Goal: Information Seeking & Learning: Find specific fact

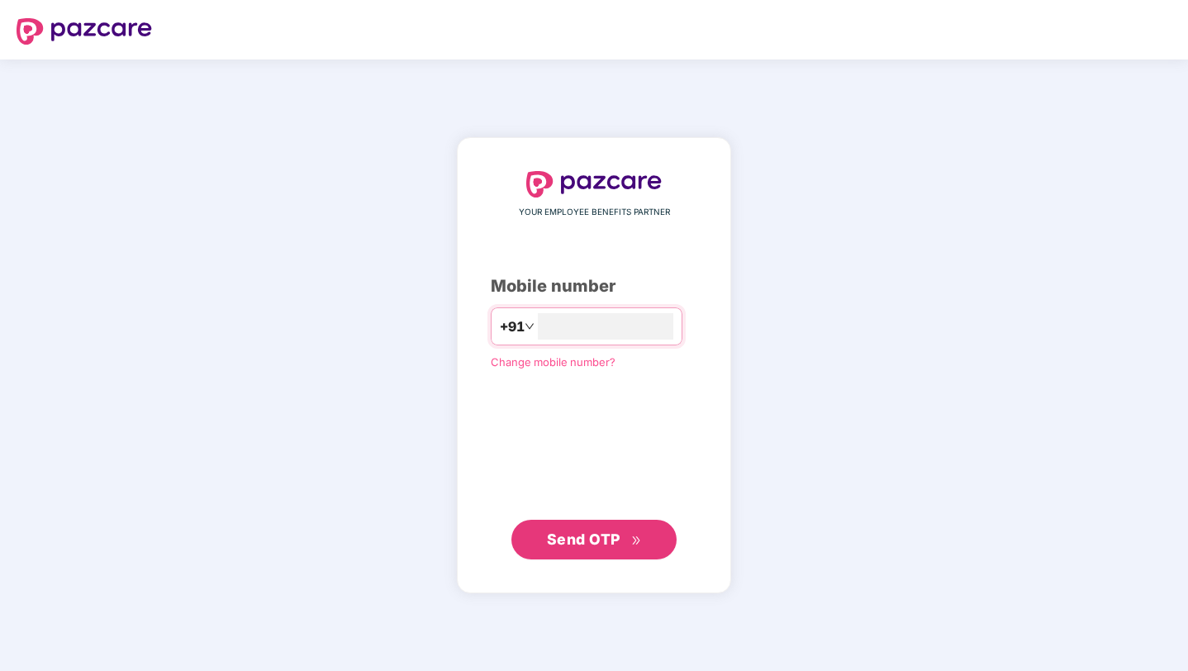
type input "**********"
click at [572, 556] on button "Send OTP" at bounding box center [593, 540] width 165 height 40
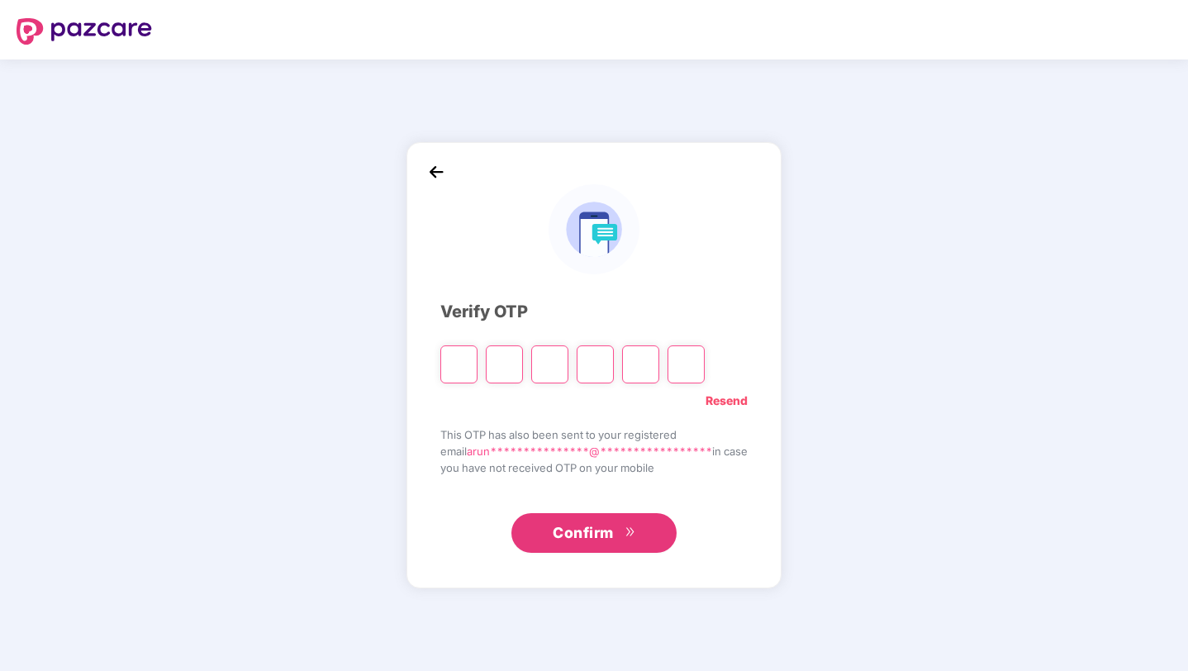
type input "*"
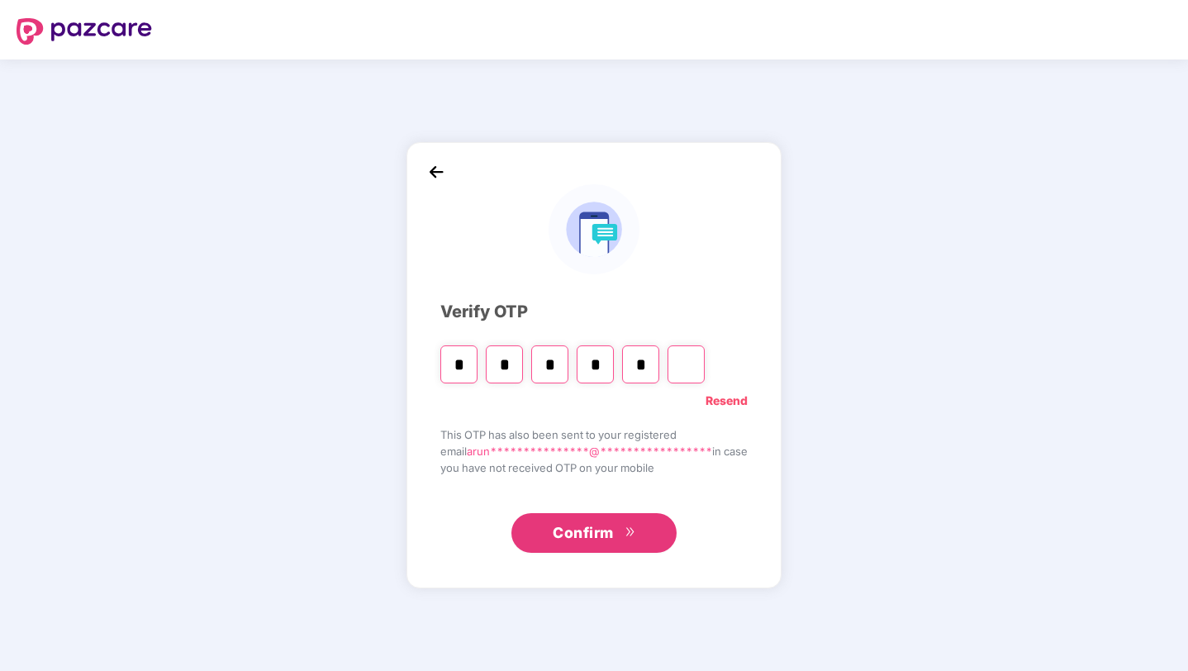
type input "*"
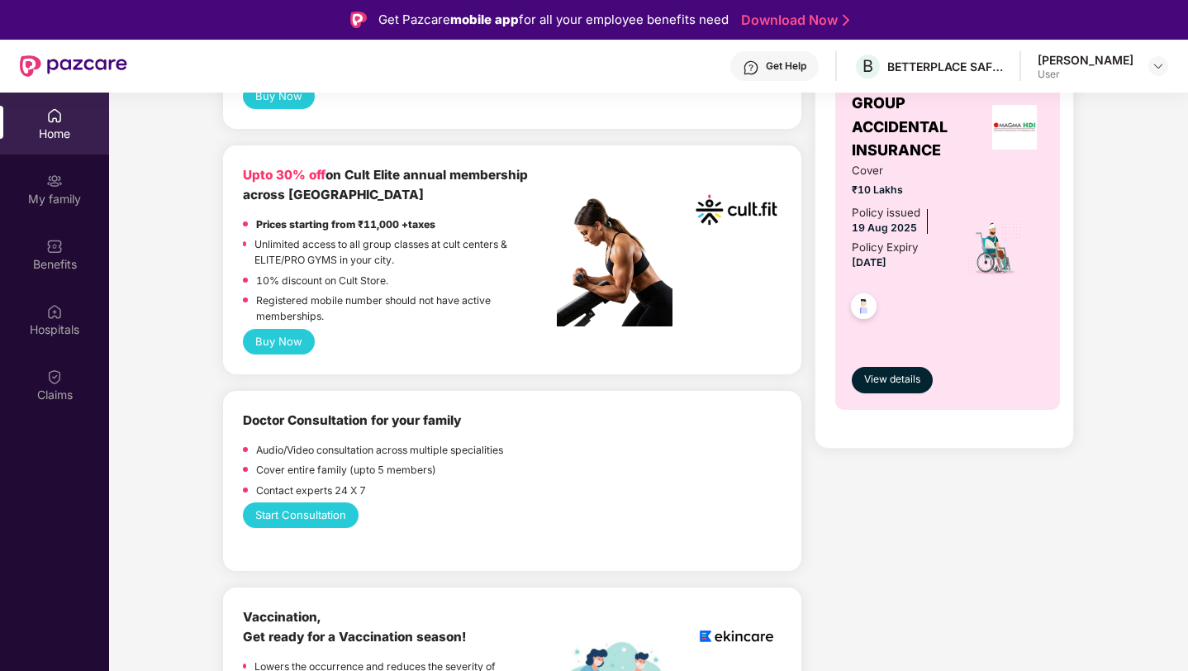
scroll to position [674, 0]
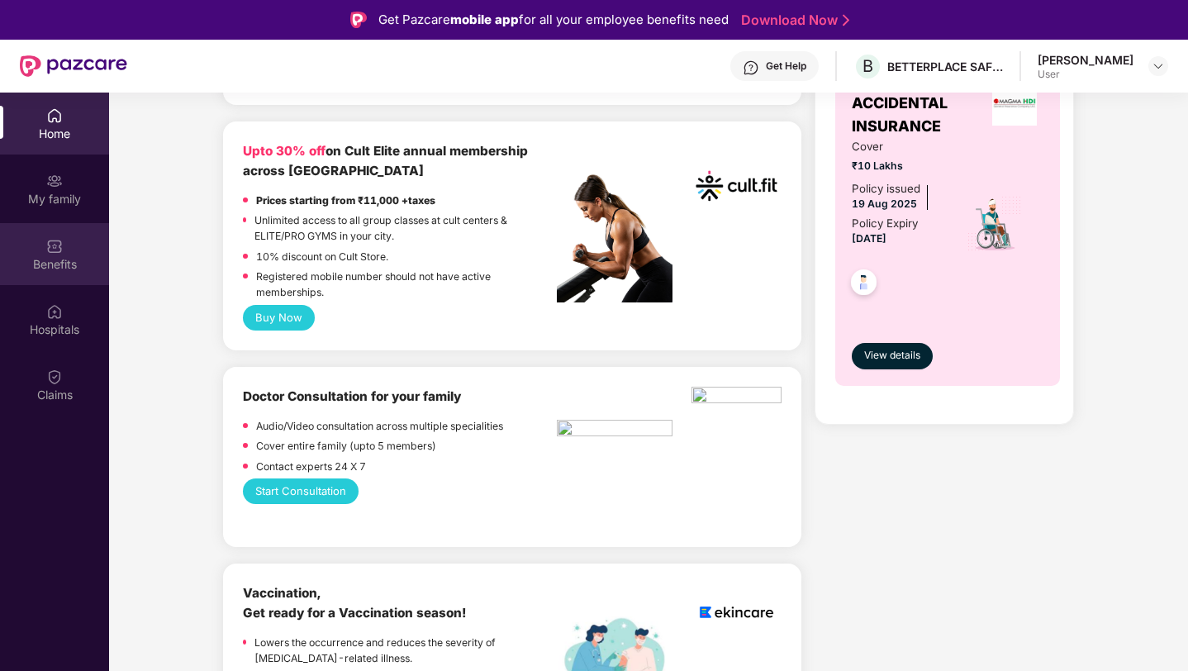
click at [69, 248] on div "Benefits" at bounding box center [54, 254] width 109 height 62
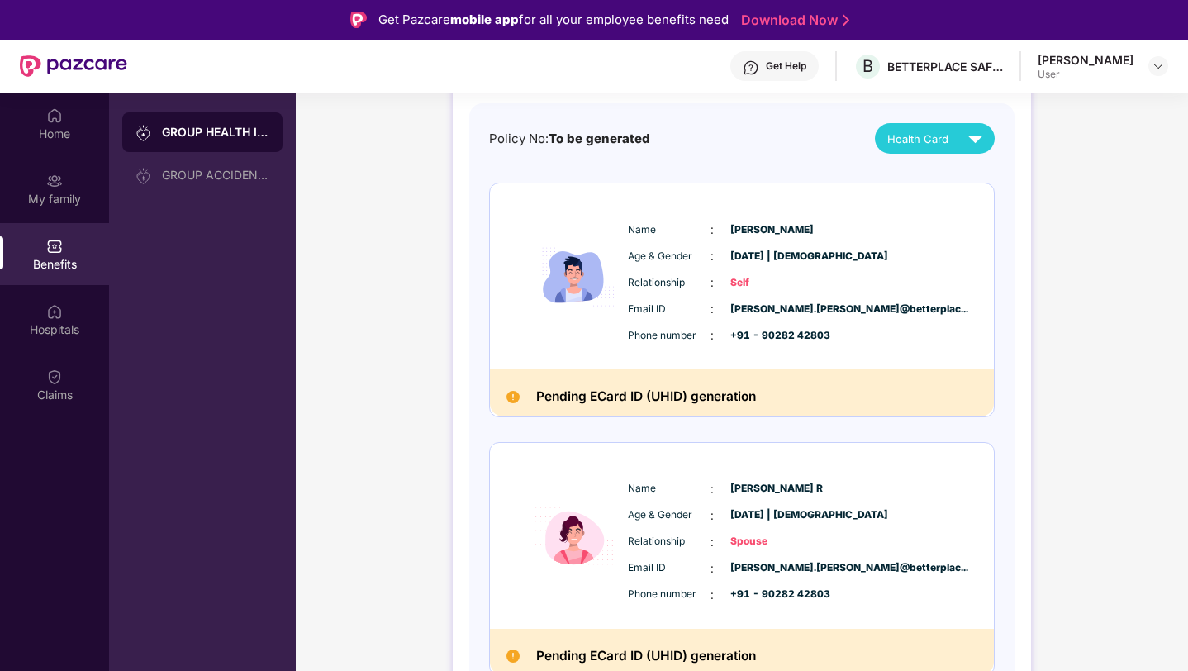
scroll to position [341, 0]
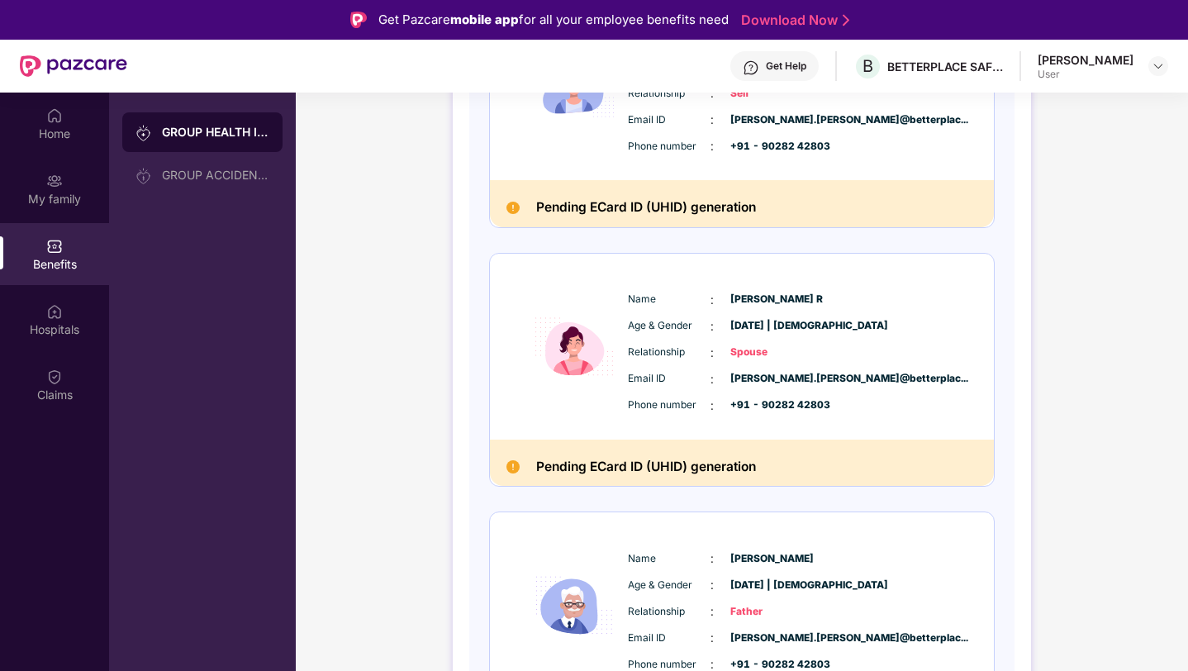
click at [512, 466] on img at bounding box center [512, 466] width 13 height 13
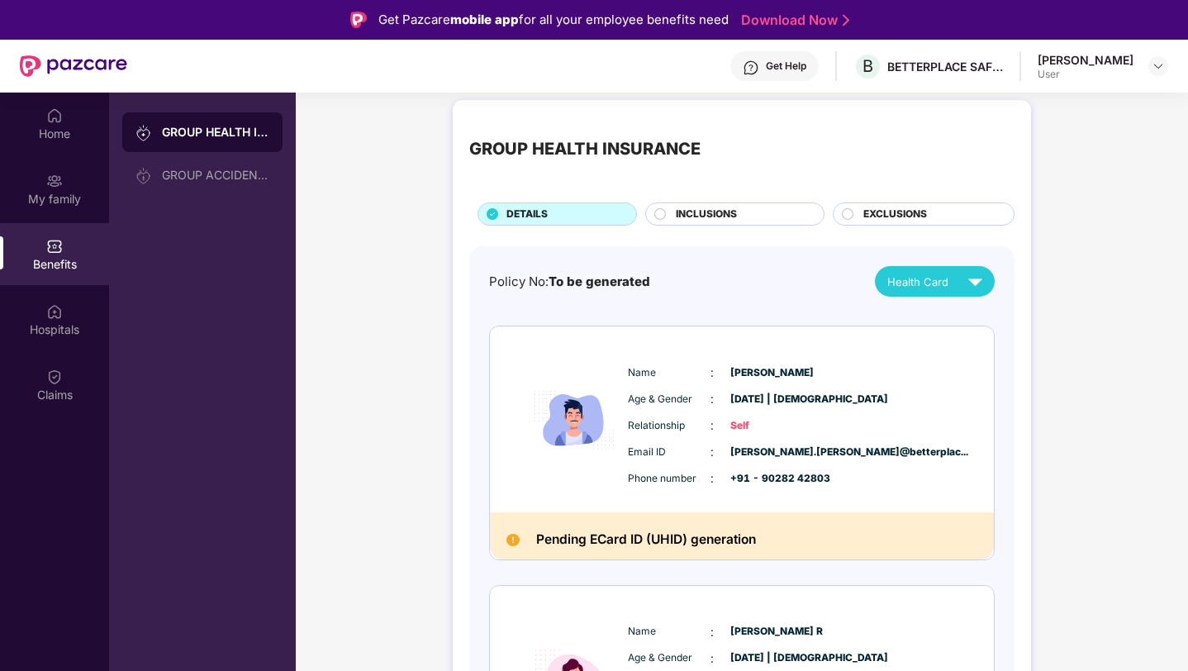
scroll to position [0, 0]
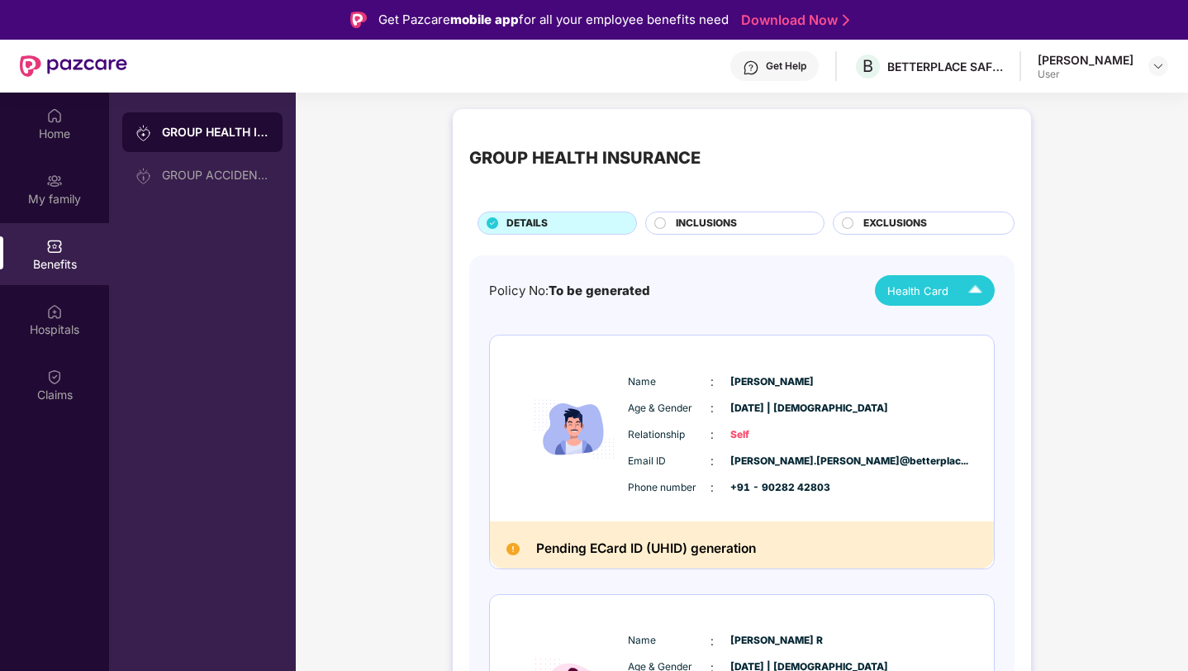
click at [917, 292] on span "Health Card" at bounding box center [917, 290] width 61 height 17
click at [744, 290] on div "Policy No: To be generated Health Card" at bounding box center [741, 290] width 505 height 31
click at [52, 122] on img at bounding box center [54, 115] width 17 height 17
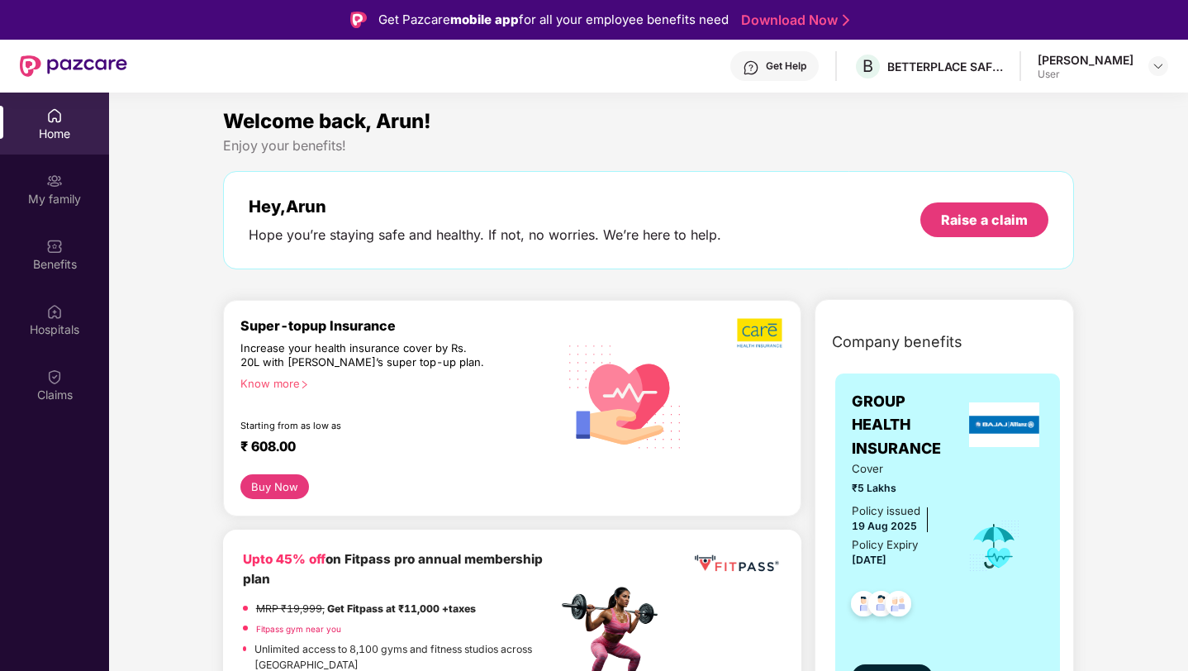
click at [295, 384] on div "Know more" at bounding box center [393, 383] width 307 height 12
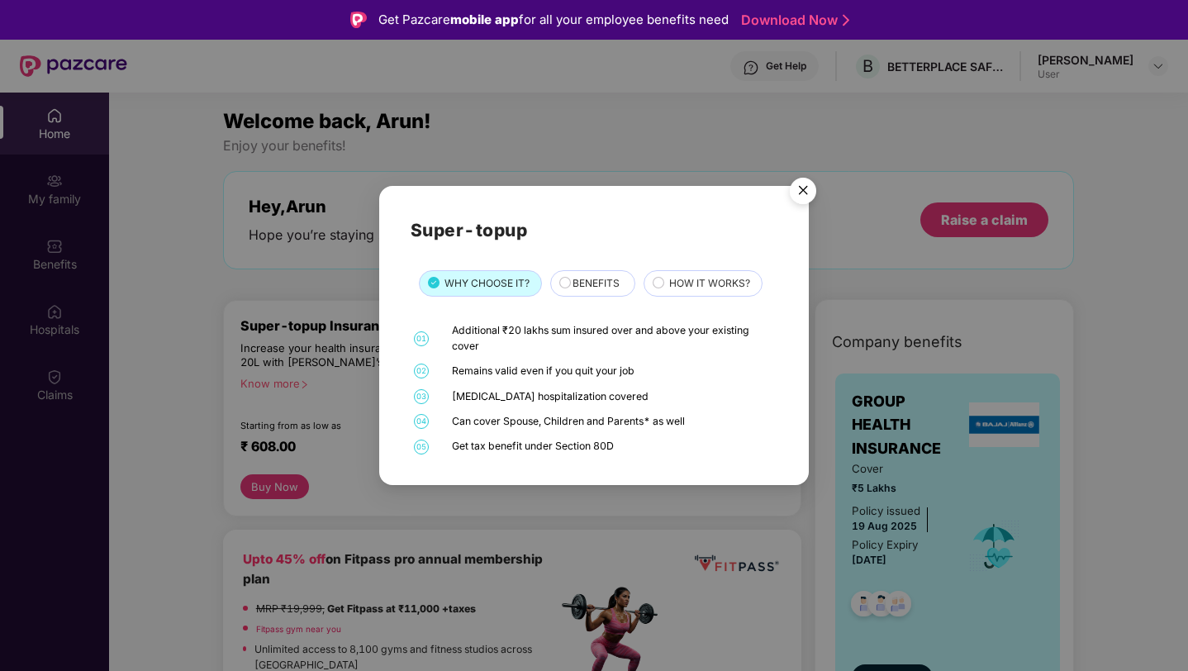
click at [795, 198] on img "Close" at bounding box center [803, 193] width 46 height 46
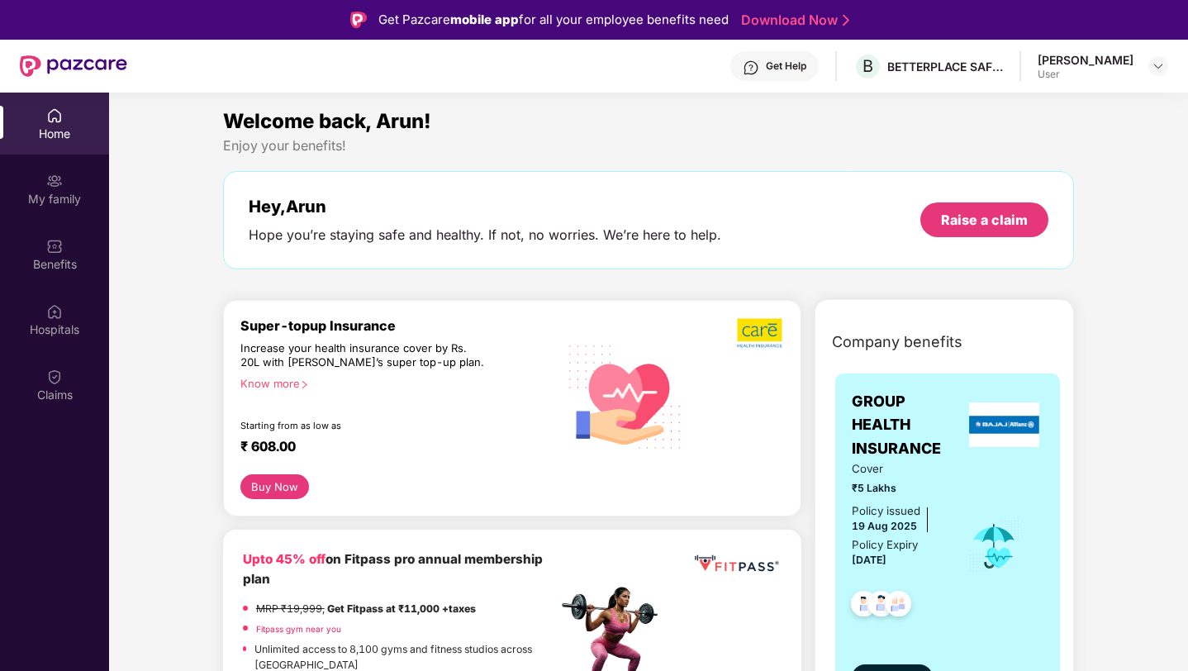
click at [254, 486] on button "Buy Now" at bounding box center [274, 486] width 69 height 25
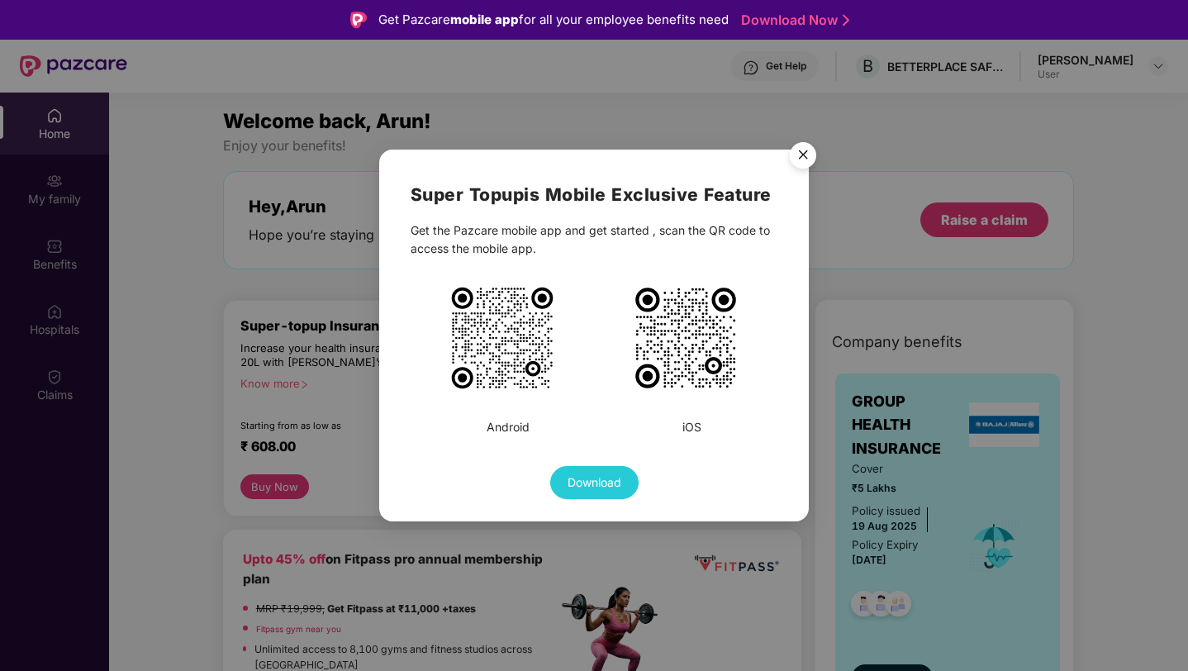
click at [798, 150] on img "Close" at bounding box center [803, 158] width 46 height 46
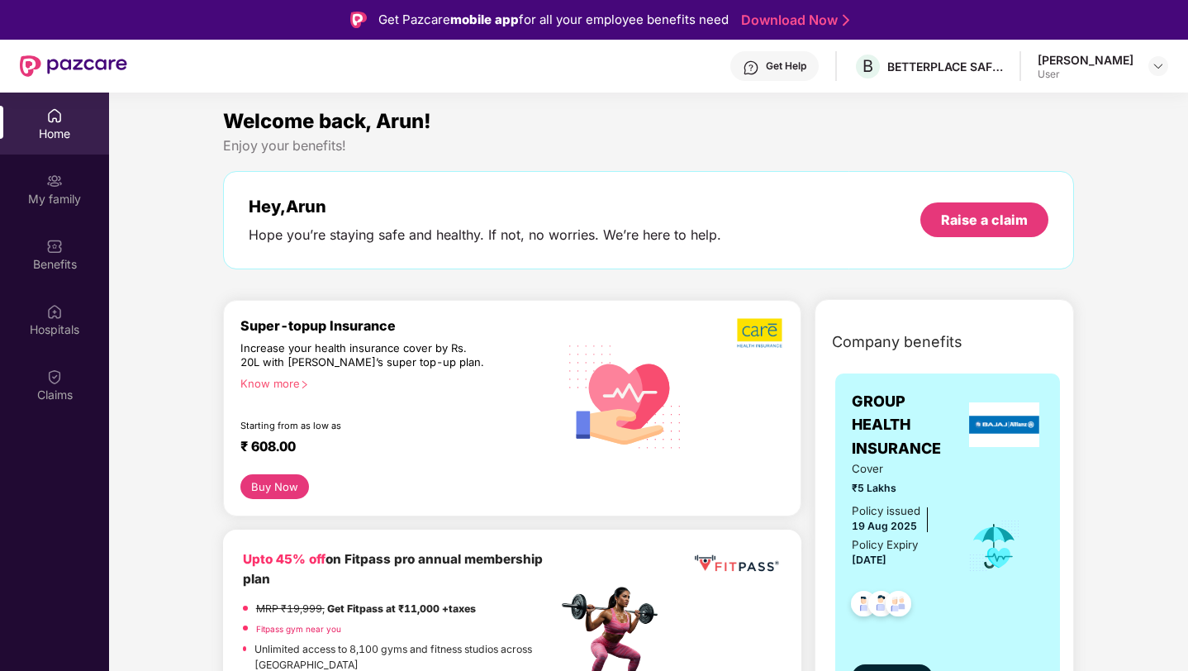
click at [279, 382] on div "Know more" at bounding box center [393, 383] width 307 height 12
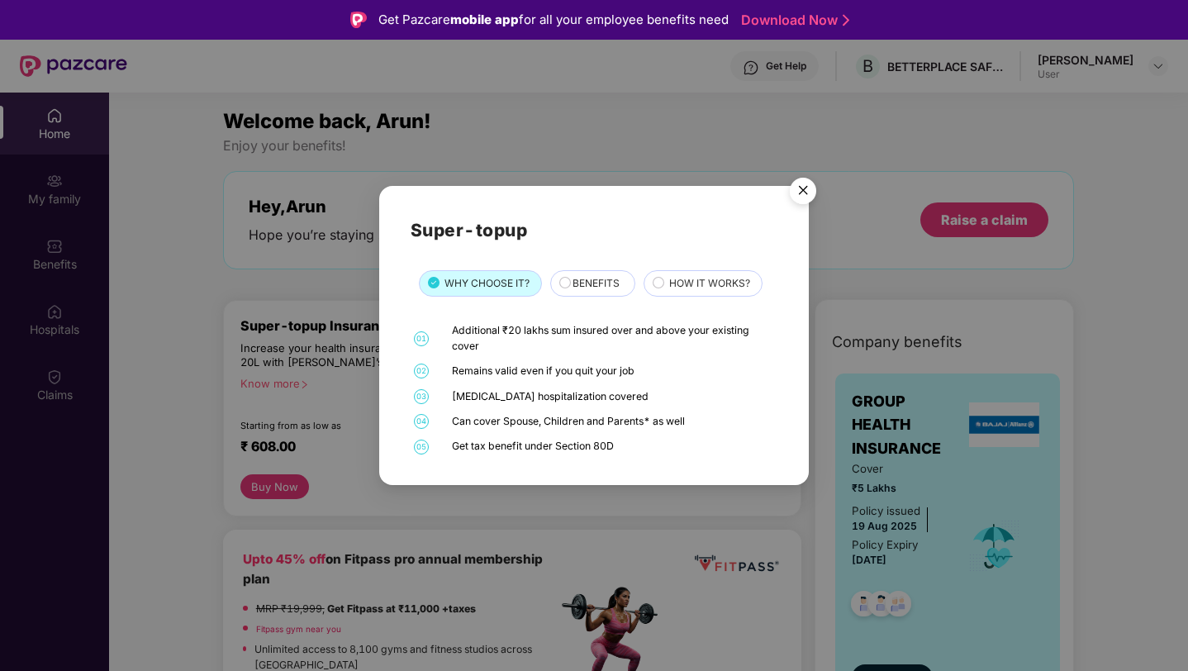
click at [595, 286] on span "BENEFITS" at bounding box center [595, 284] width 47 height 16
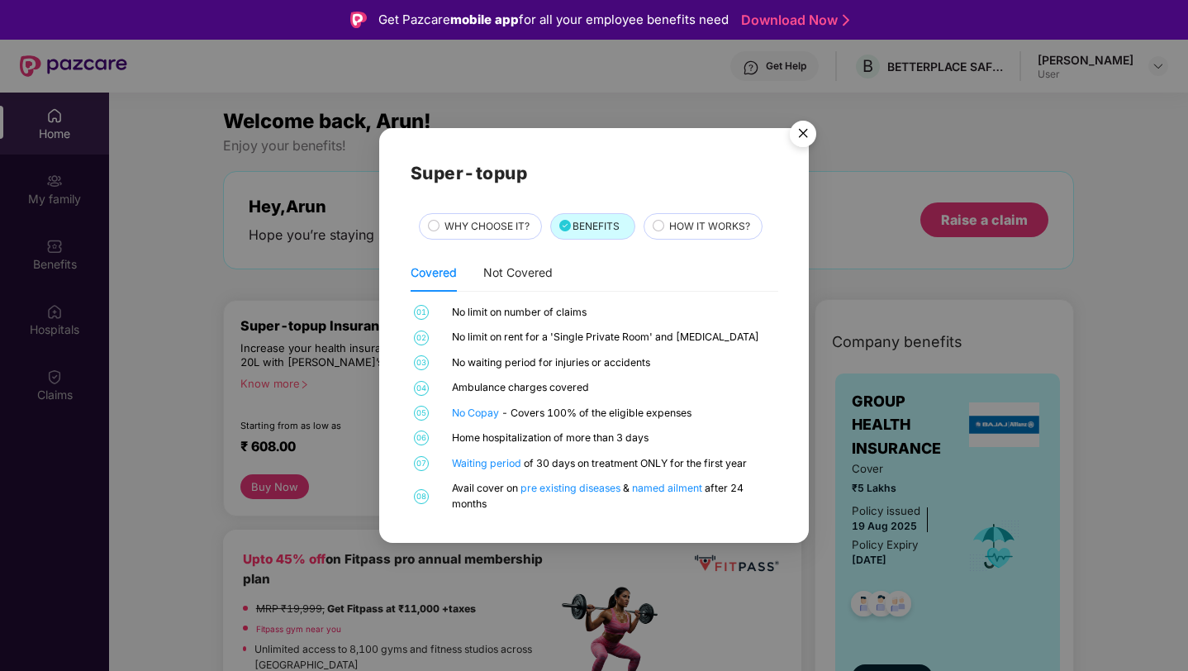
click at [717, 230] on span "HOW IT WORKS?" at bounding box center [709, 227] width 81 height 16
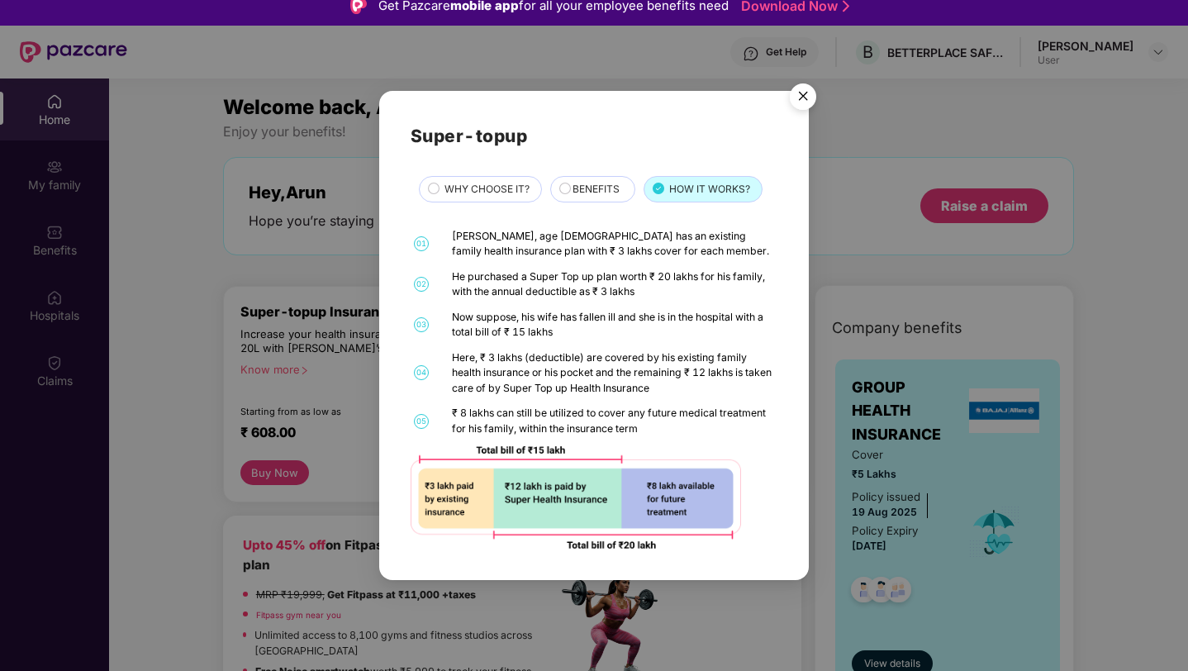
scroll to position [12, 0]
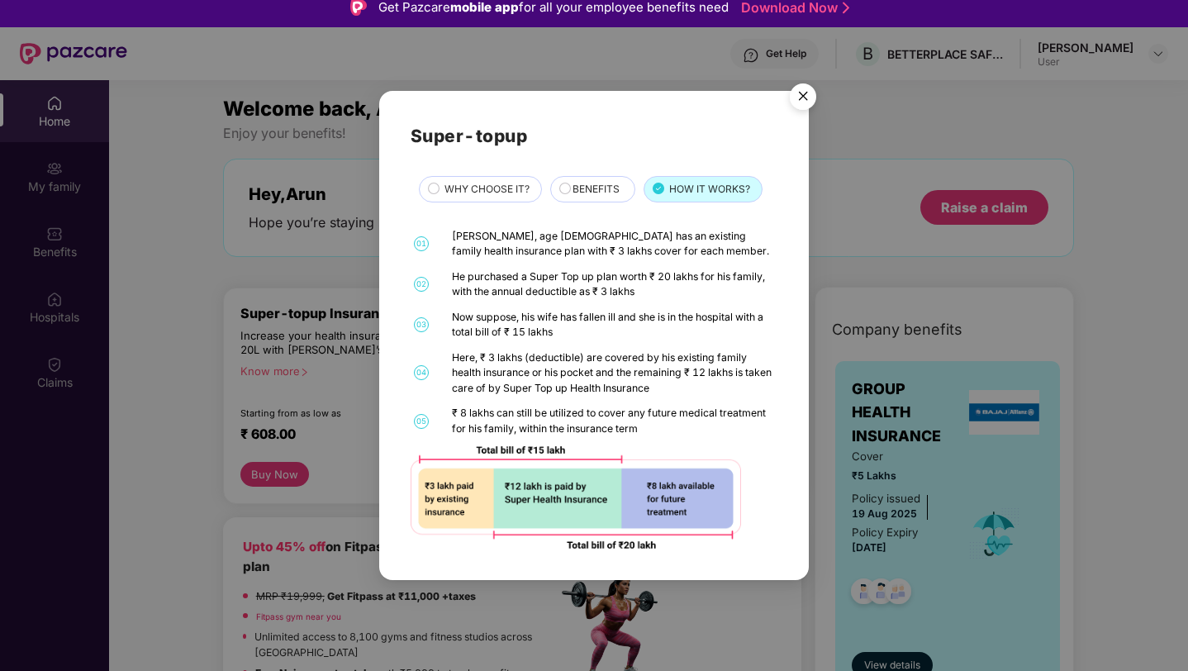
click at [806, 99] on img "Close" at bounding box center [803, 99] width 46 height 46
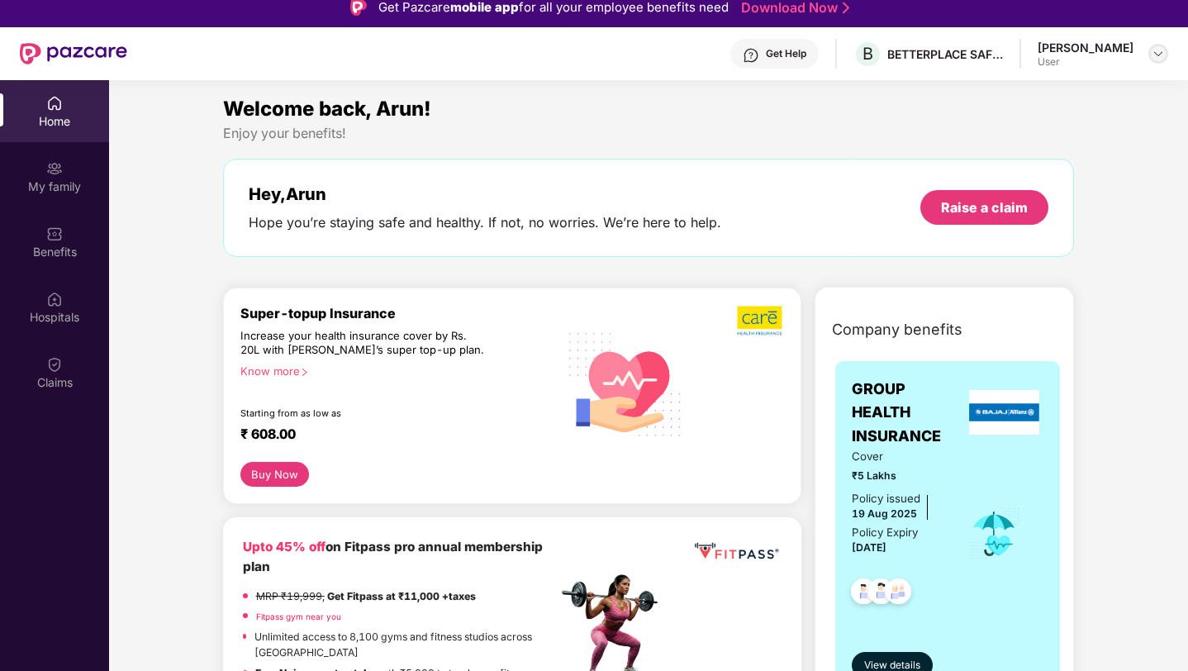
click at [1155, 58] on img at bounding box center [1157, 53] width 13 height 13
click at [584, 118] on div "Welcome back, Arun!" at bounding box center [649, 108] width 852 height 31
click at [64, 178] on div "My family" at bounding box center [54, 186] width 109 height 17
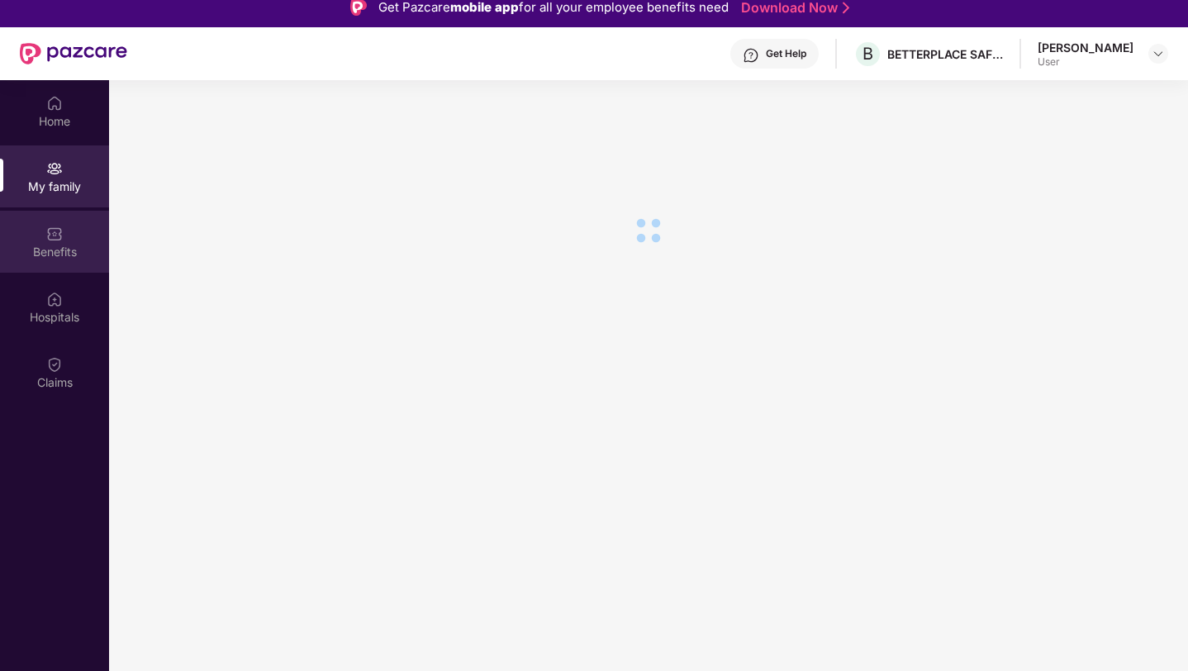
click at [62, 245] on div "Benefits" at bounding box center [54, 252] width 109 height 17
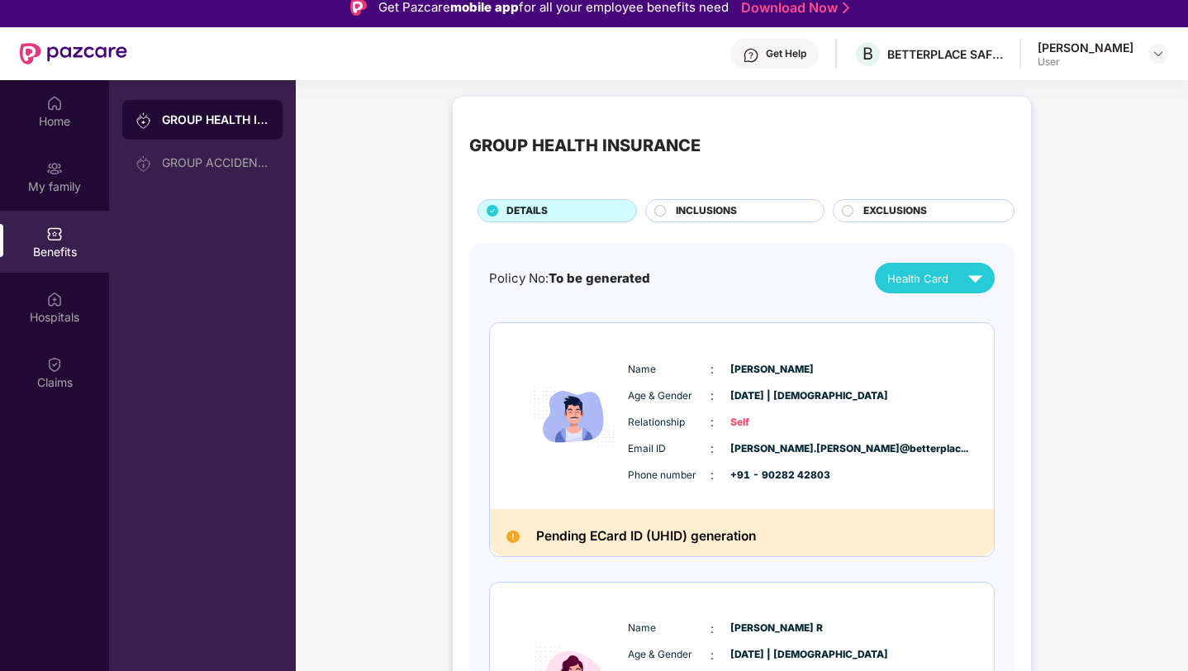
click at [943, 266] on div "Health Card" at bounding box center [938, 277] width 102 height 29
click at [986, 349] on img at bounding box center [980, 350] width 12 height 12
click at [55, 162] on img at bounding box center [54, 168] width 17 height 17
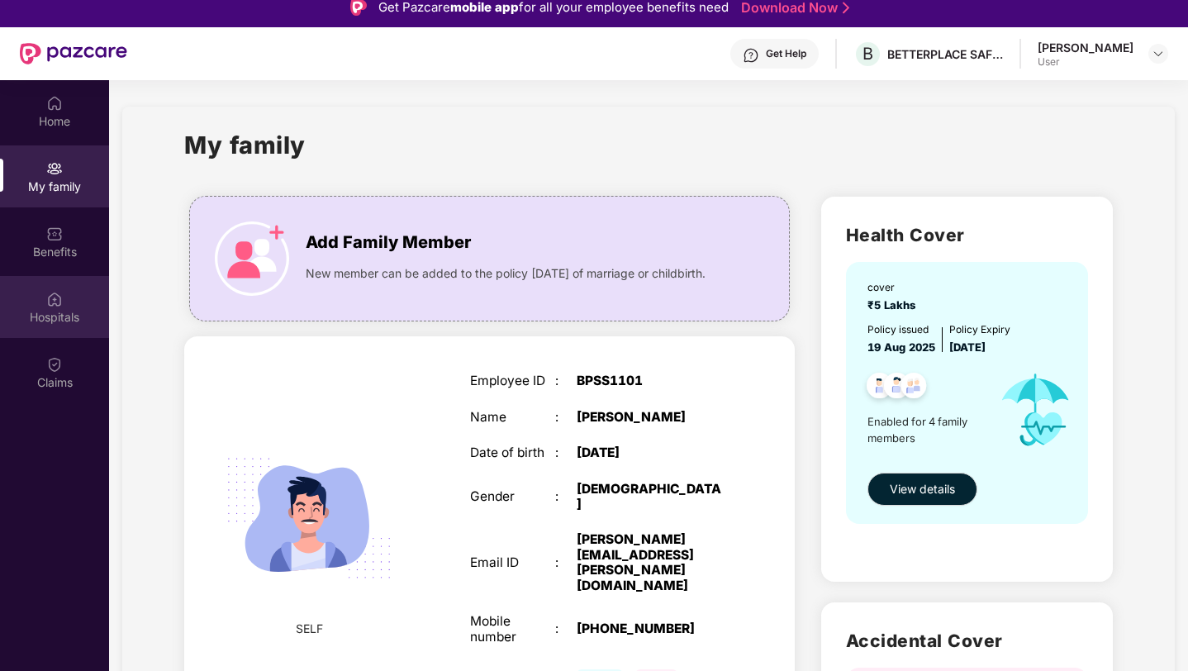
click at [59, 298] on img at bounding box center [54, 299] width 17 height 17
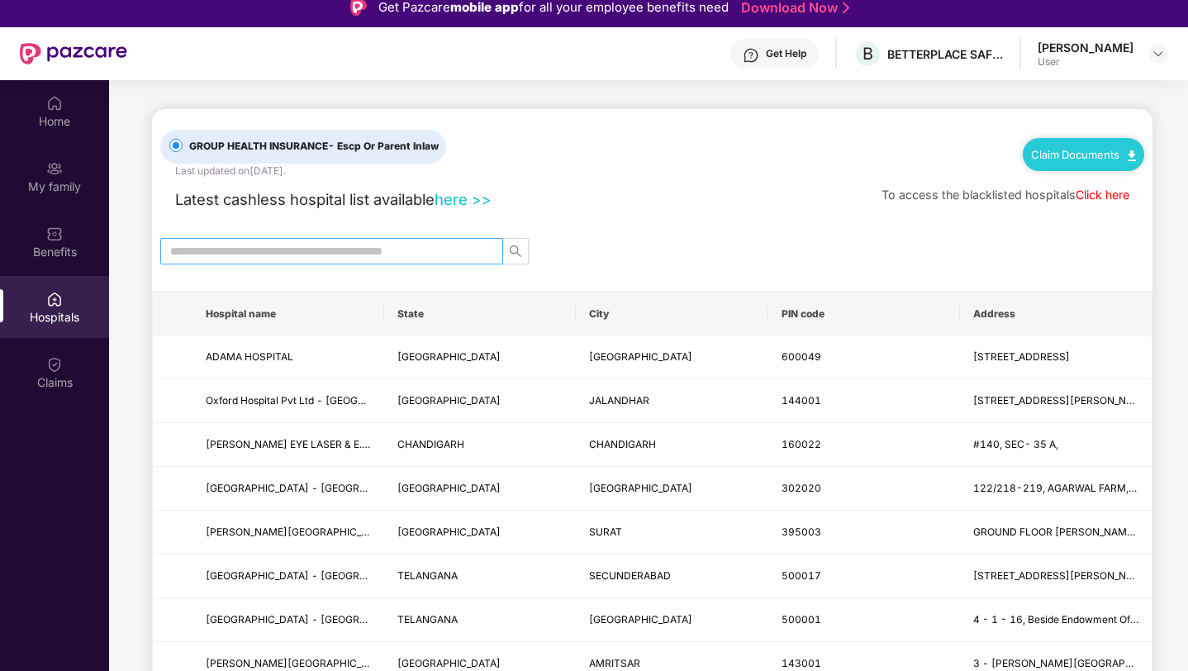
click at [256, 249] on input "text" at bounding box center [325, 251] width 310 height 18
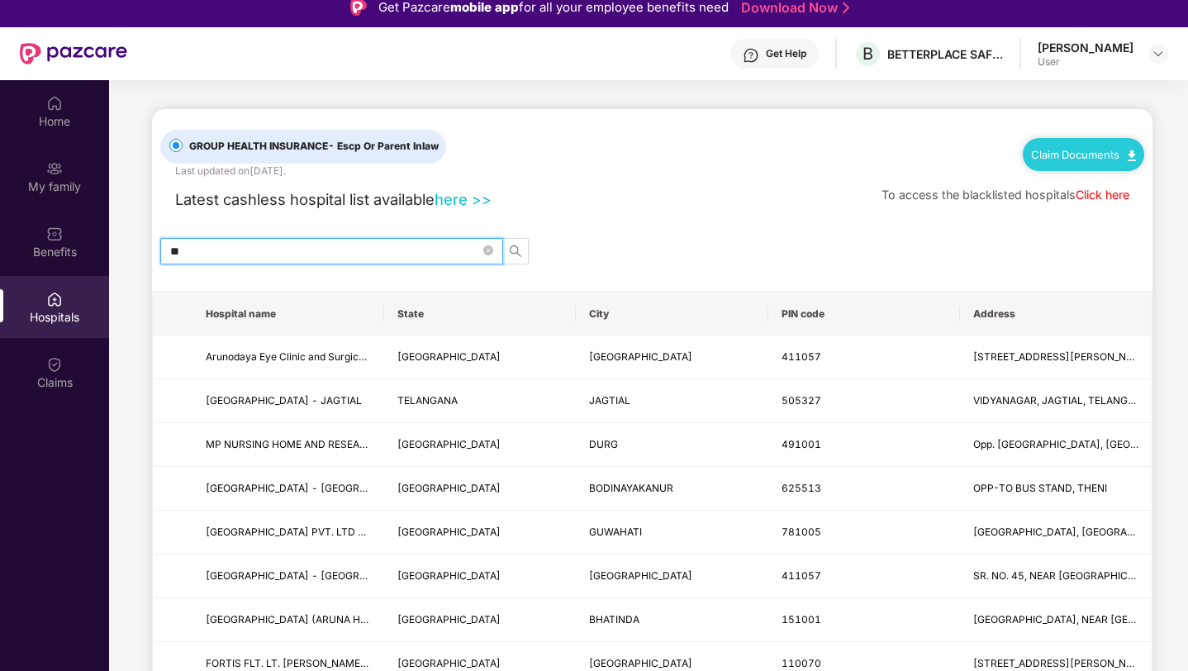
type input "*"
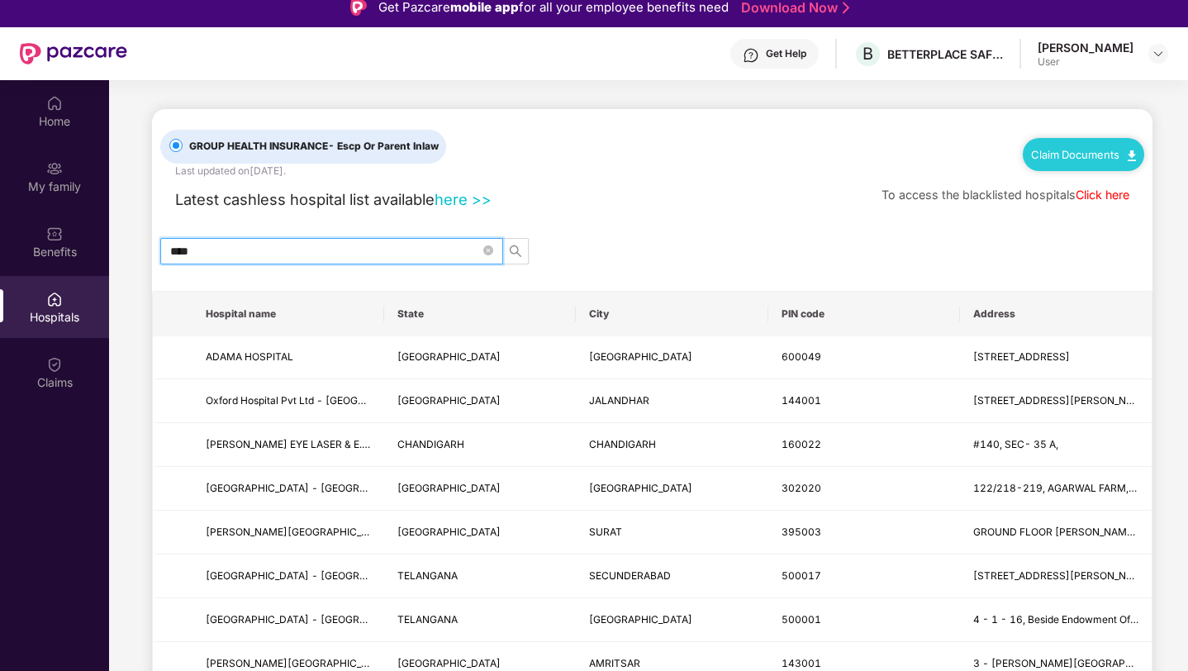
type input "*****"
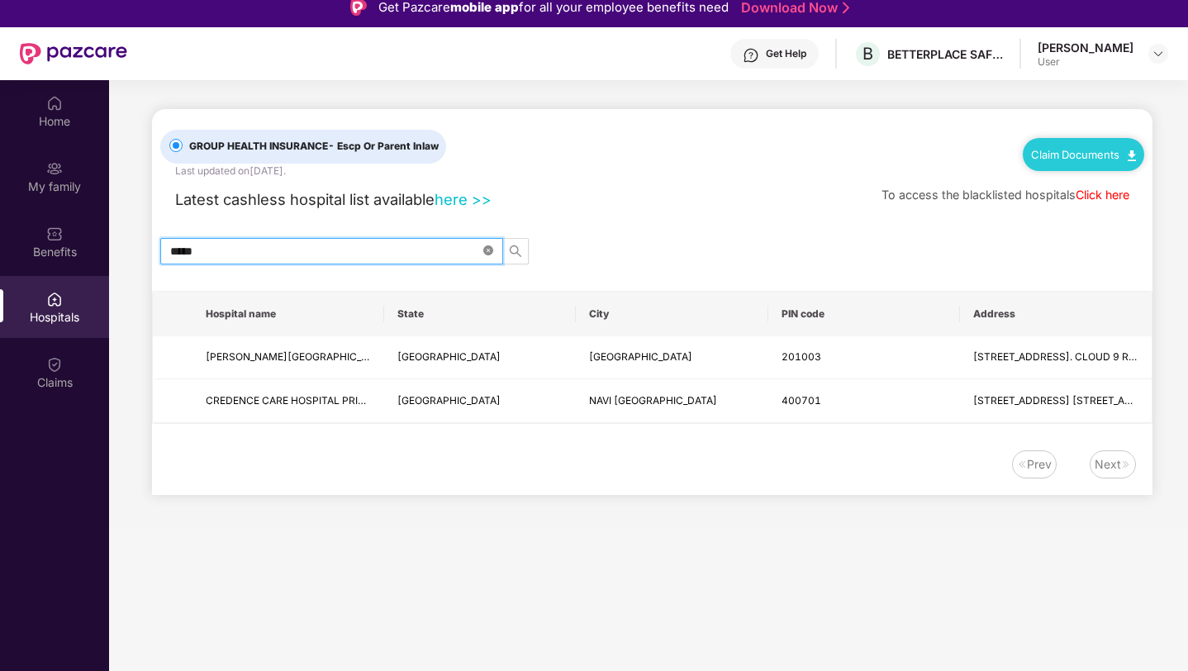
click at [490, 254] on icon "close-circle" at bounding box center [488, 250] width 10 height 10
type input "*"
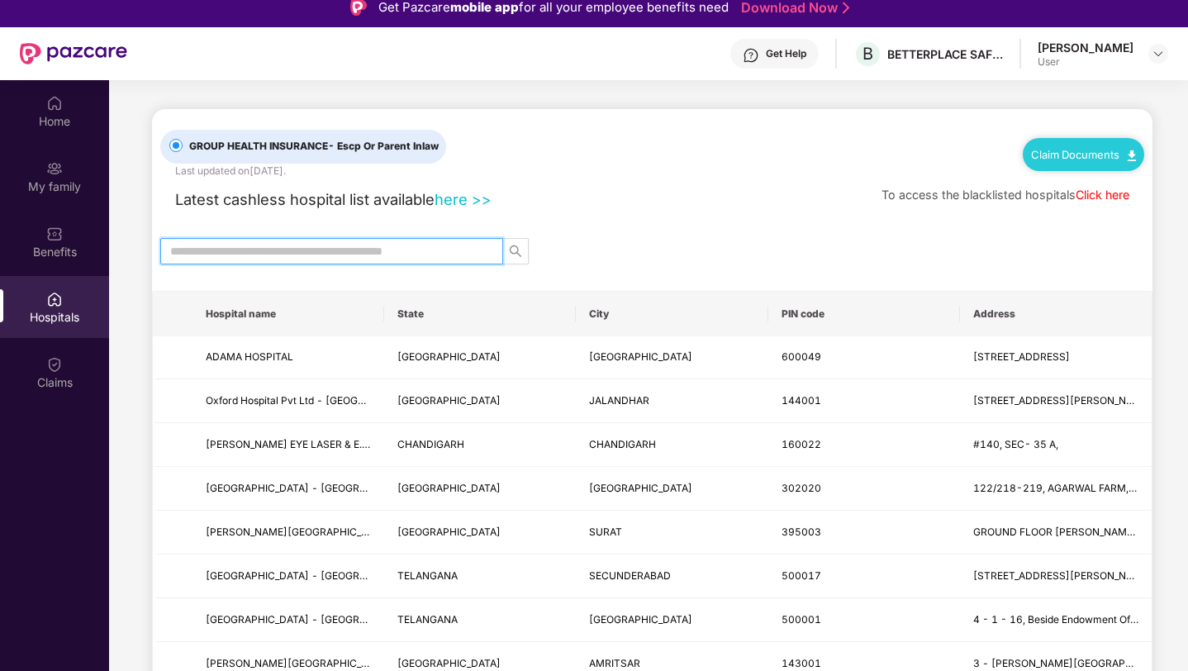
click at [469, 191] on link "here >>" at bounding box center [462, 199] width 57 height 18
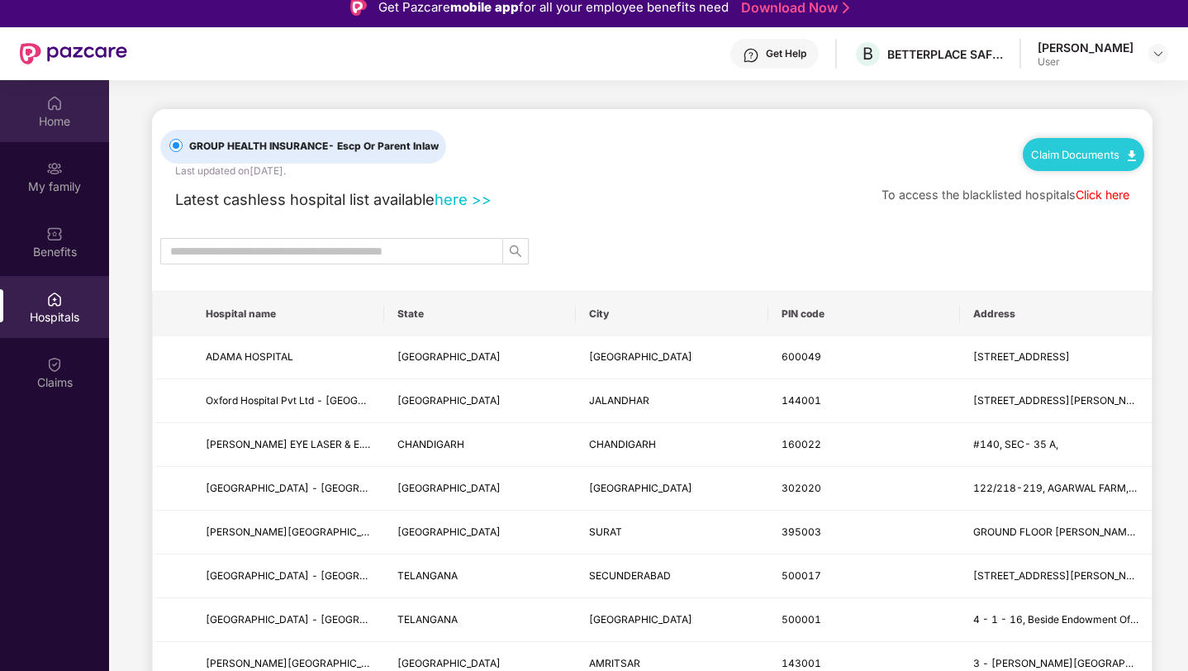
click at [52, 109] on img at bounding box center [54, 103] width 17 height 17
